Goal: Task Accomplishment & Management: Manage account settings

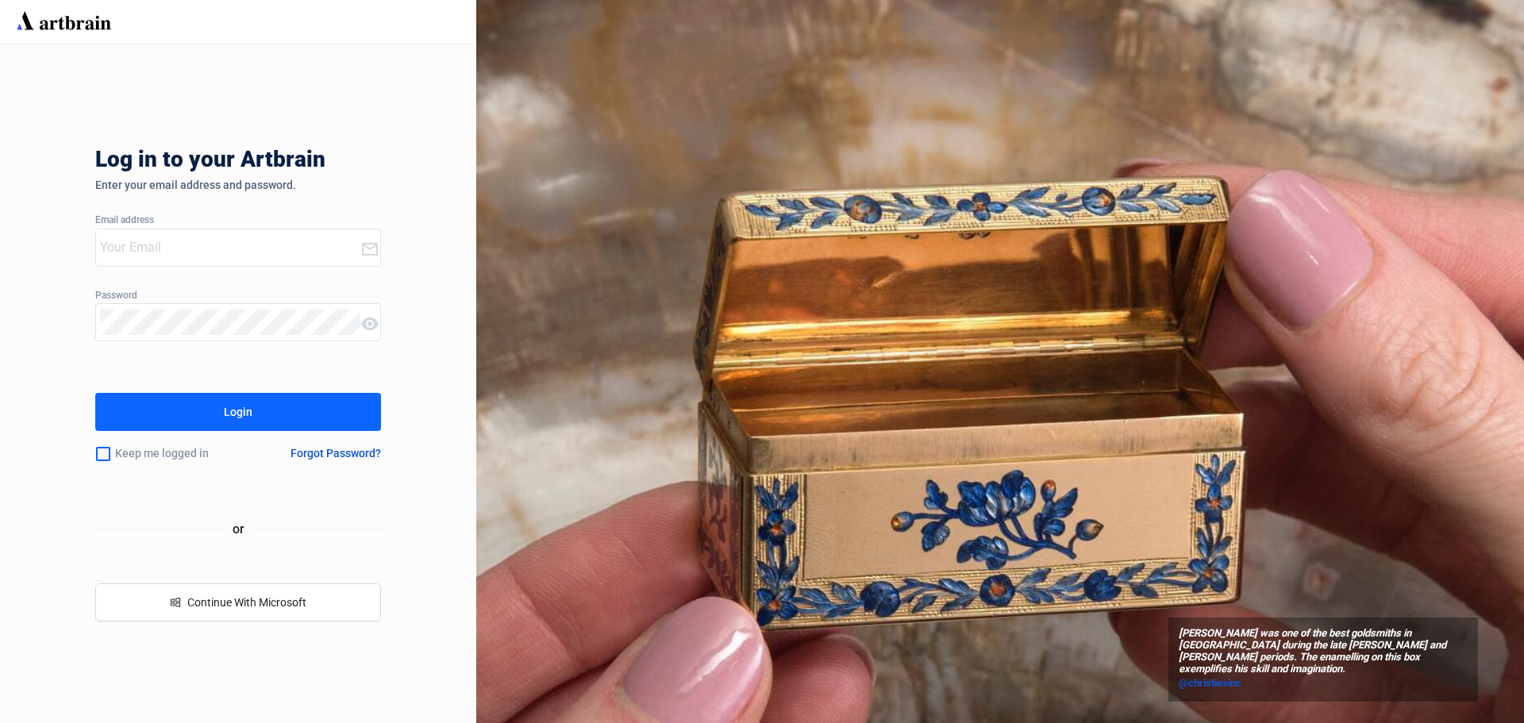
type input "[EMAIL_ADDRESS][DOMAIN_NAME]"
click at [236, 419] on div "Login" at bounding box center [238, 411] width 29 height 25
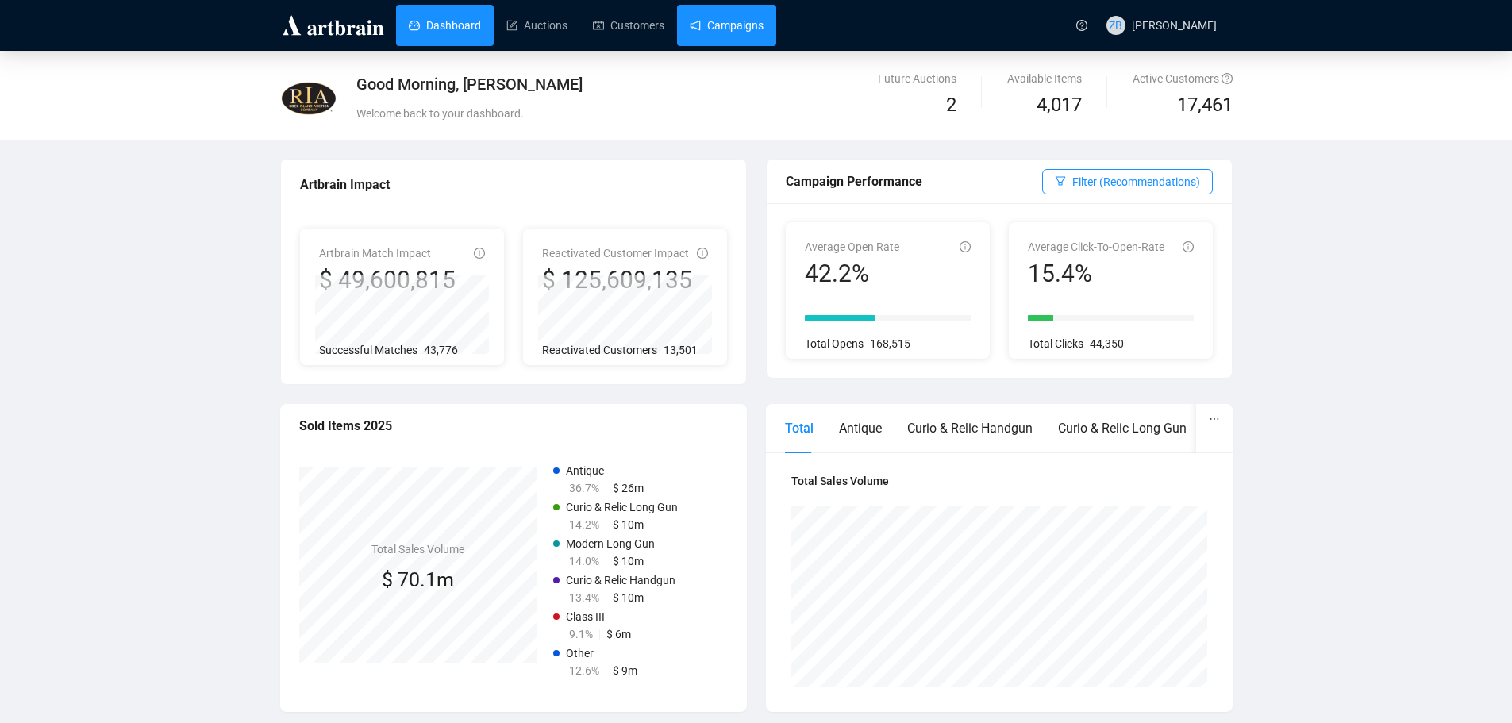
click at [732, 24] on link "Campaigns" at bounding box center [727, 25] width 74 height 41
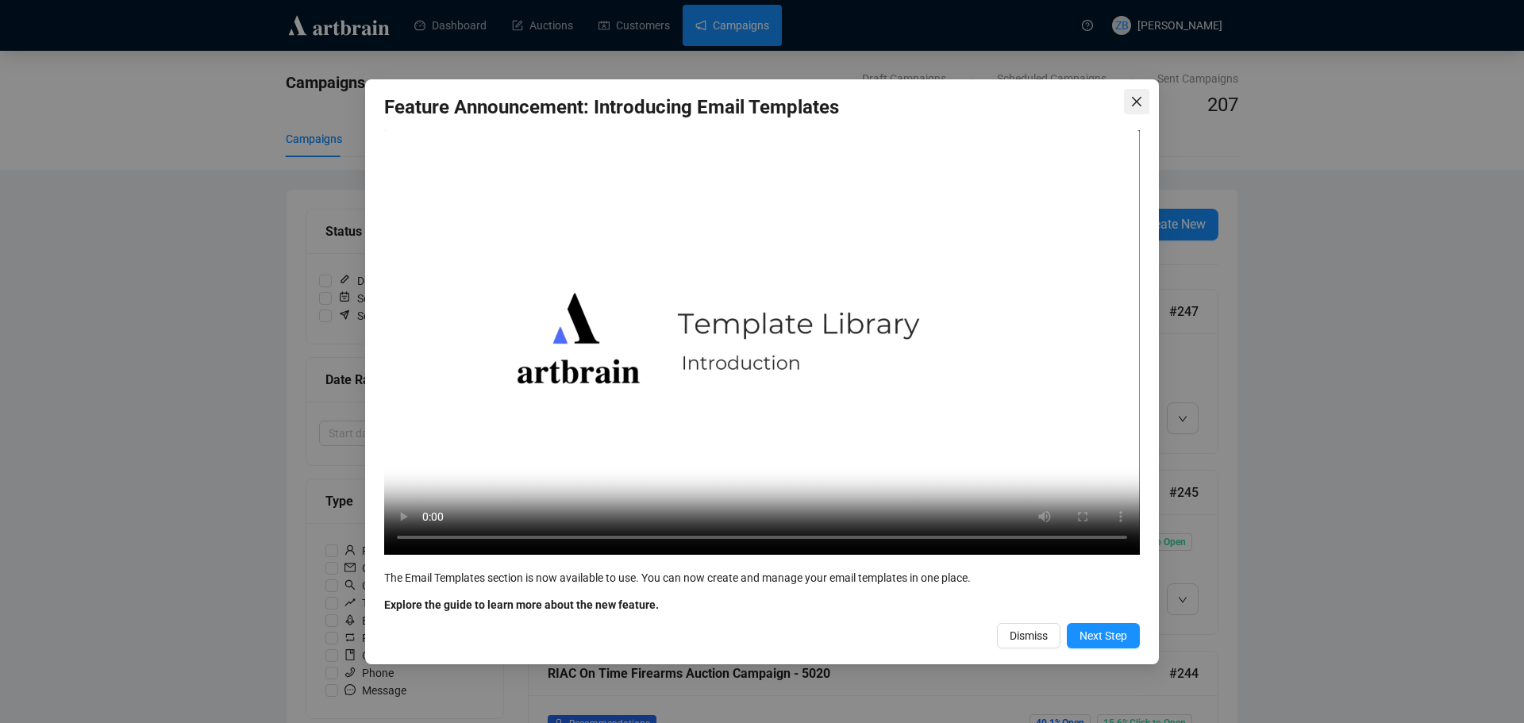
click at [1134, 94] on button "Close" at bounding box center [1136, 101] width 25 height 25
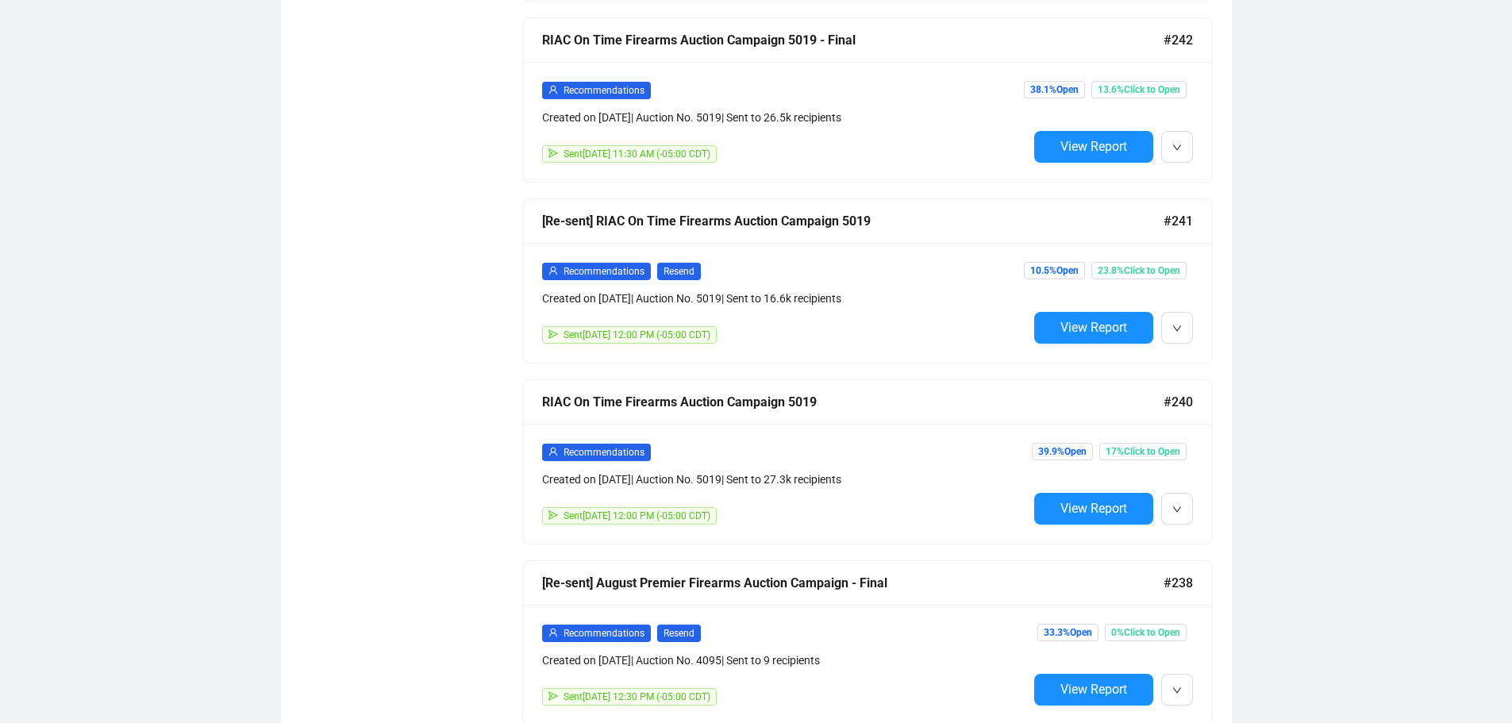
scroll to position [1068, 0]
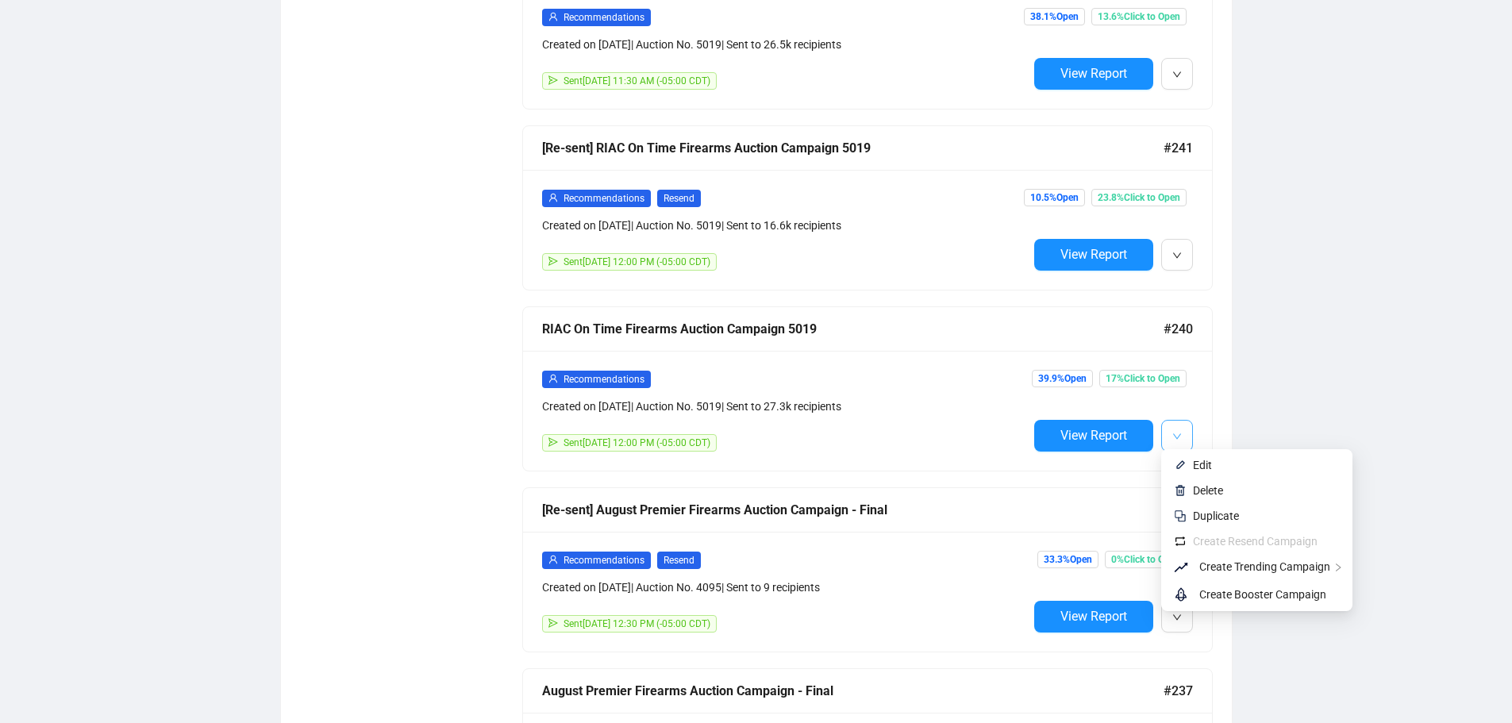
click at [1178, 436] on span "button" at bounding box center [1177, 435] width 10 height 20
click at [1179, 425] on span "button" at bounding box center [1177, 435] width 10 height 20
click at [1204, 459] on span "Edit" at bounding box center [1202, 465] width 19 height 13
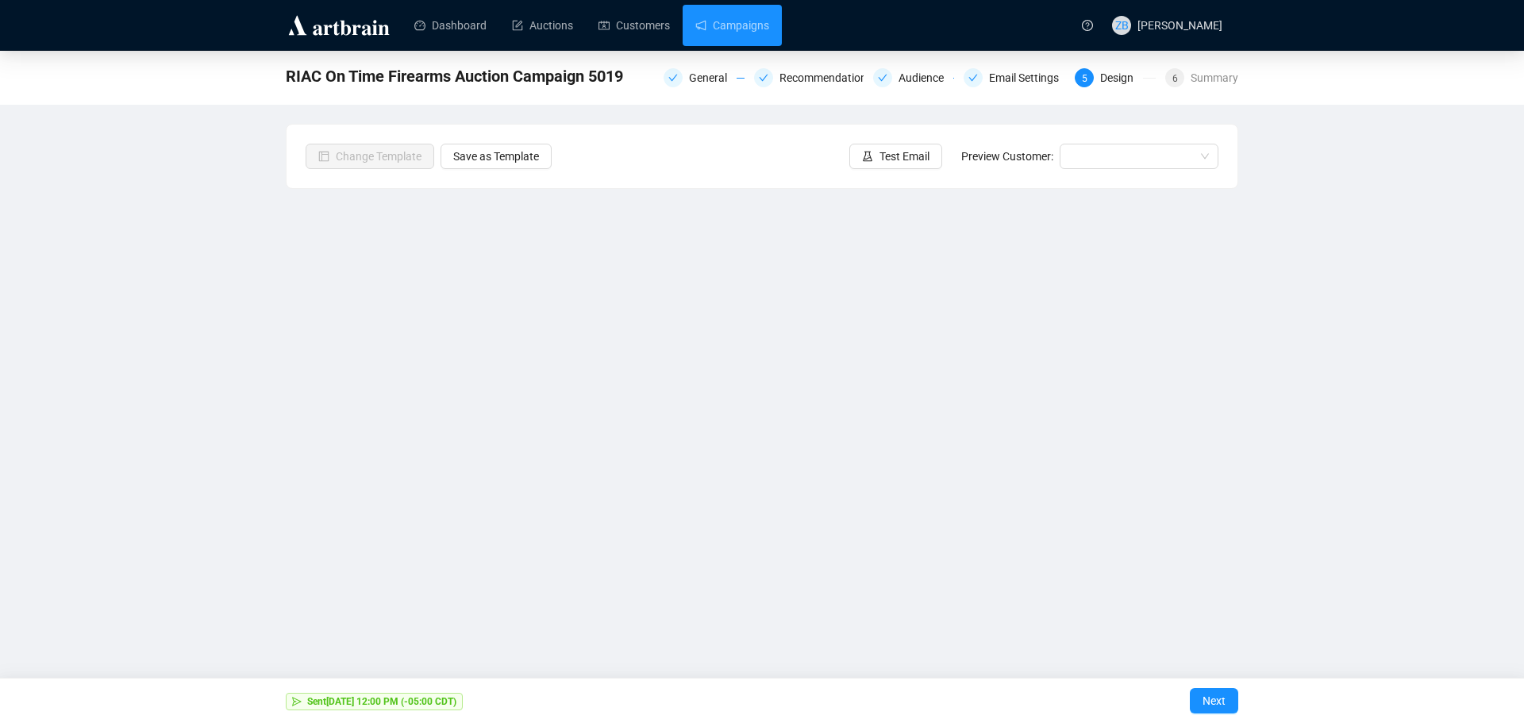
click at [186, 384] on div "RIAC On Time Firearms Auction Campaign 5019 General Recommendations Audience Em…" at bounding box center [762, 344] width 1524 height 586
